Goal: Share content: Share content

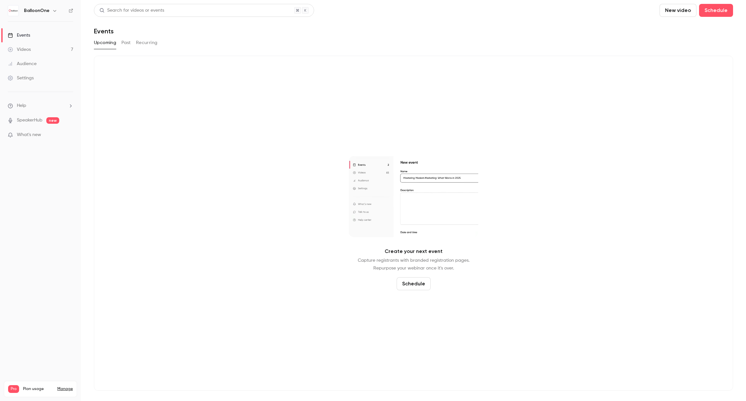
click at [62, 47] on link "Videos 7" at bounding box center [40, 49] width 81 height 14
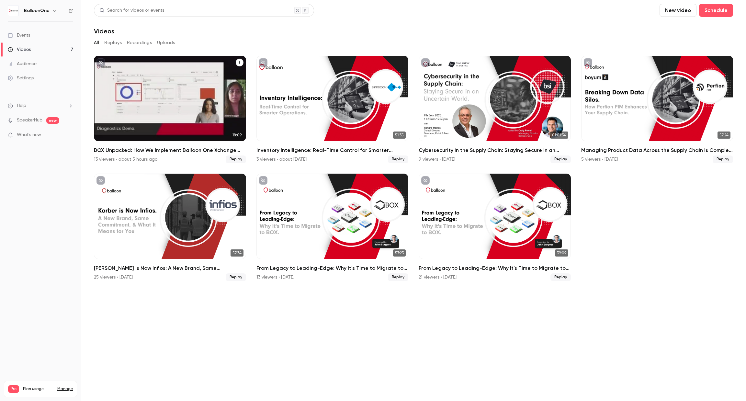
click at [236, 63] on button "BOX Unpacked: How We Implement Balloon One Xchange (BOX)—Our Proven Project Met…" at bounding box center [240, 63] width 8 height 8
click at [231, 76] on div "Share" at bounding box center [213, 77] width 51 height 6
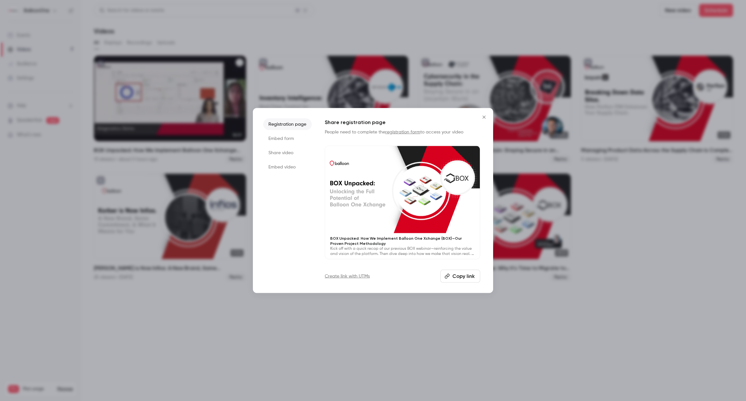
click at [449, 281] on button "Copy link" at bounding box center [460, 275] width 40 height 13
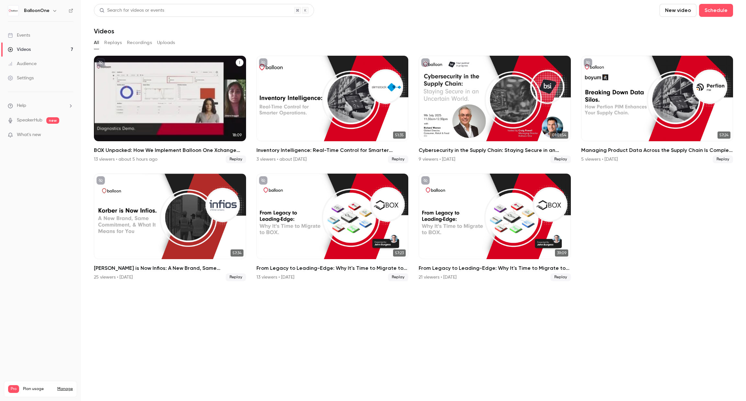
click at [240, 63] on icon "BOX Unpacked: How We Implement Balloon One Xchange (BOX)—Our Proven Project Met…" at bounding box center [240, 63] width 4 height 4
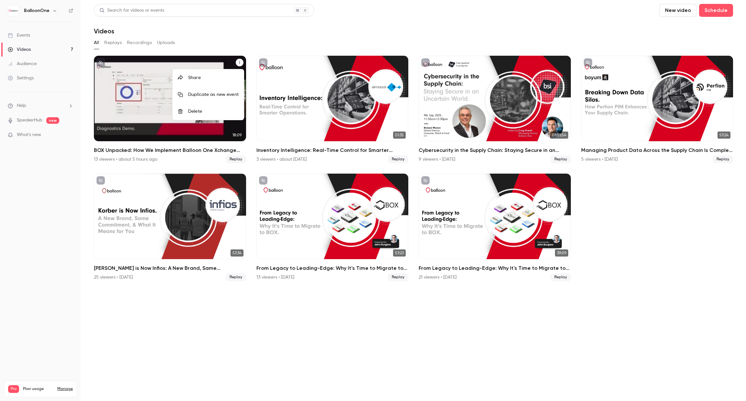
click at [228, 81] on li "Share" at bounding box center [208, 77] width 71 height 17
click at [166, 148] on h2 "BOX Unpacked: How We Implement Balloon One Xchange (BOX)—Our Proven Project Met…" at bounding box center [170, 150] width 152 height 8
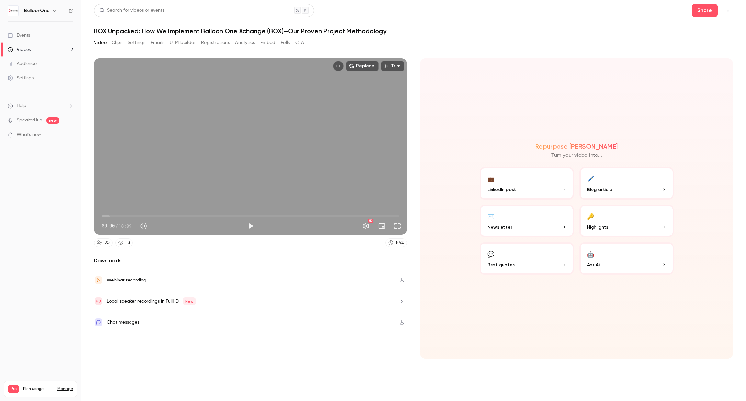
click at [219, 43] on button "Registrations" at bounding box center [215, 43] width 29 height 10
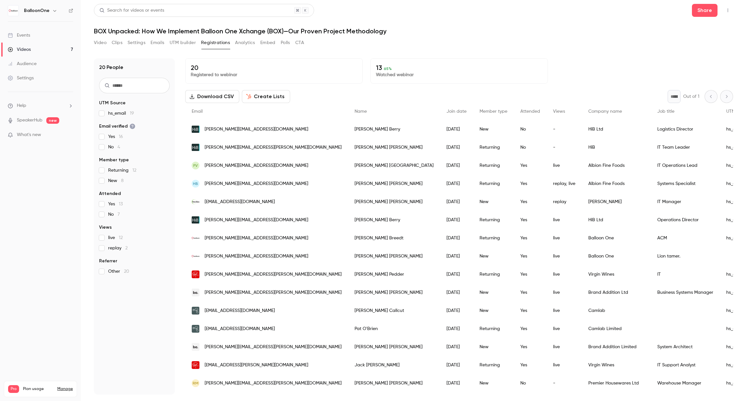
click at [268, 97] on button "Create Lists" at bounding box center [266, 96] width 48 height 13
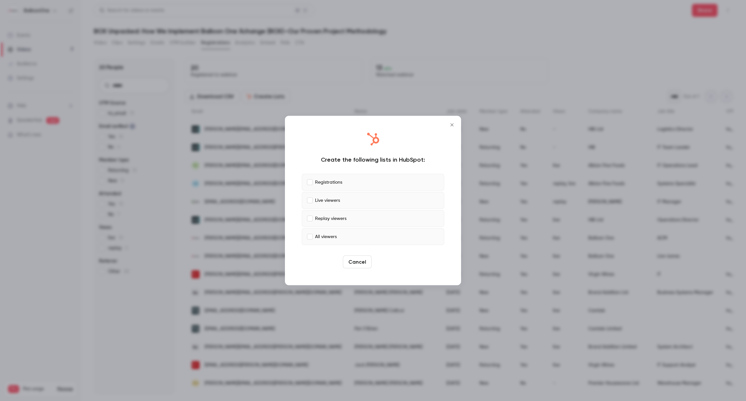
click at [391, 262] on button "Create" at bounding box center [388, 262] width 29 height 13
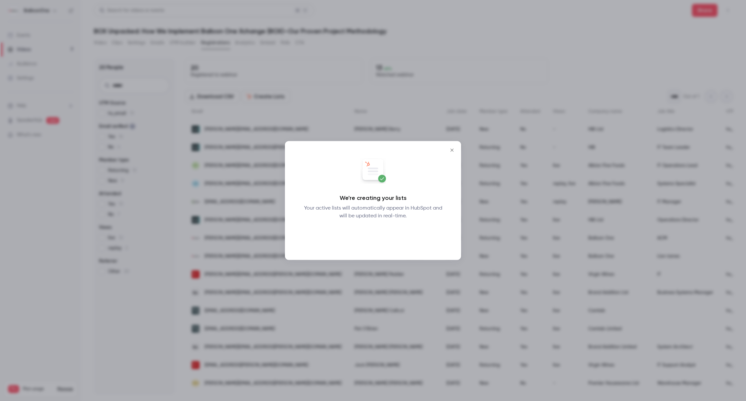
click at [374, 235] on button "Okay" at bounding box center [373, 236] width 24 height 13
